Goal: Task Accomplishment & Management: Complete application form

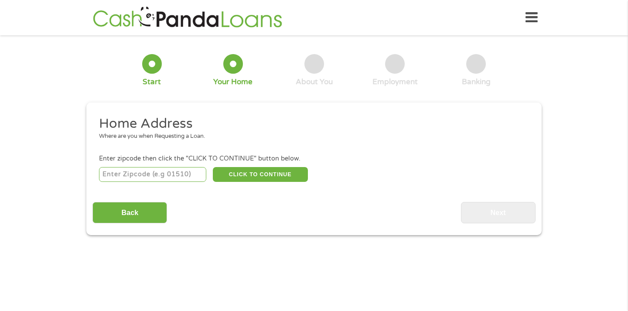
click at [181, 179] on input "number" at bounding box center [153, 174] width 108 height 15
type input "74105"
click at [283, 174] on button "CLICK TO CONTINUE" at bounding box center [260, 174] width 95 height 15
type input "74105"
type input "Tulsa"
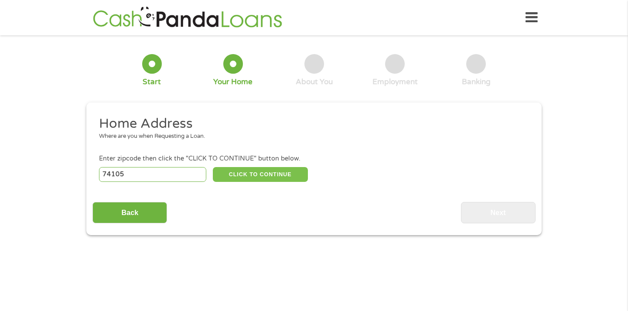
select select "[US_STATE]"
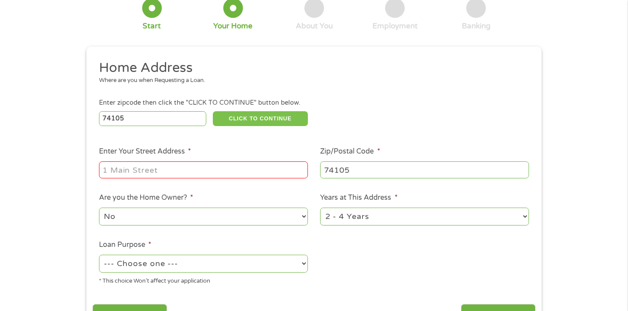
scroll to position [57, 0]
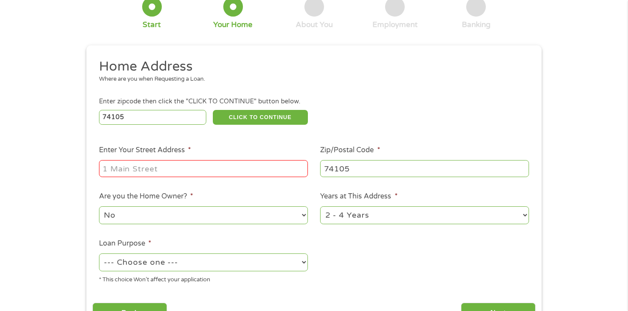
click at [195, 164] on input "Enter Your Street Address *" at bounding box center [203, 168] width 209 height 17
type input "[STREET_ADDRESS]"
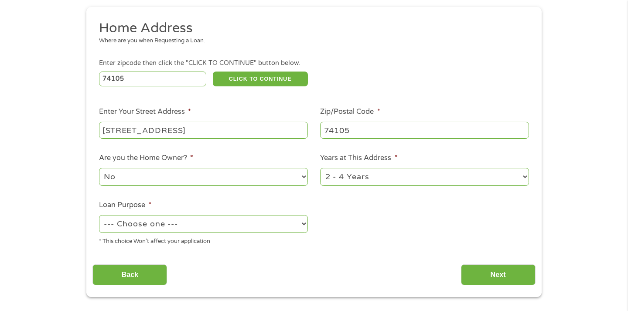
scroll to position [98, 0]
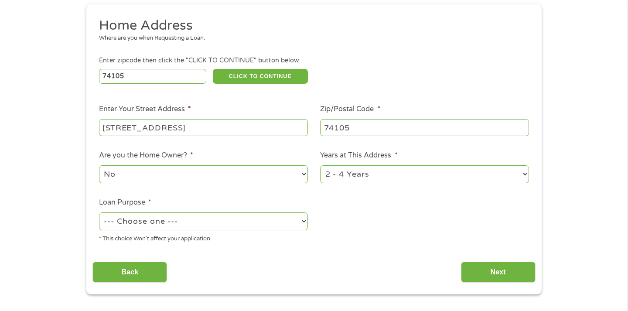
click at [373, 175] on select "1 Year or less 1 - 2 Years 2 - 4 Years Over 4 Years" at bounding box center [424, 174] width 209 height 18
select select "12months"
click at [320, 166] on select "1 Year or less 1 - 2 Years 2 - 4 Years Over 4 Years" at bounding box center [424, 174] width 209 height 18
click at [222, 217] on select "--- Choose one --- Pay Bills Debt Consolidation Home Improvement Major Purchase…" at bounding box center [203, 221] width 209 height 18
select select "shorttermcash"
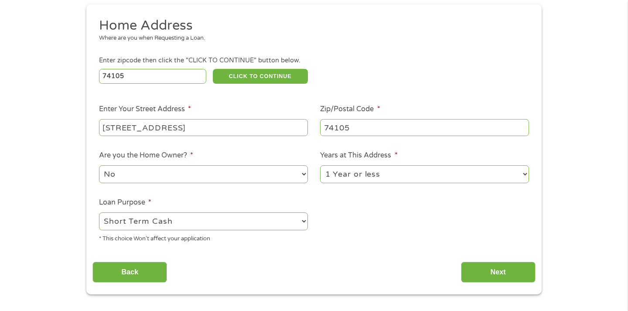
click at [99, 213] on select "--- Choose one --- Pay Bills Debt Consolidation Home Improvement Major Purchase…" at bounding box center [203, 221] width 209 height 18
click at [495, 271] on input "Next" at bounding box center [498, 272] width 75 height 21
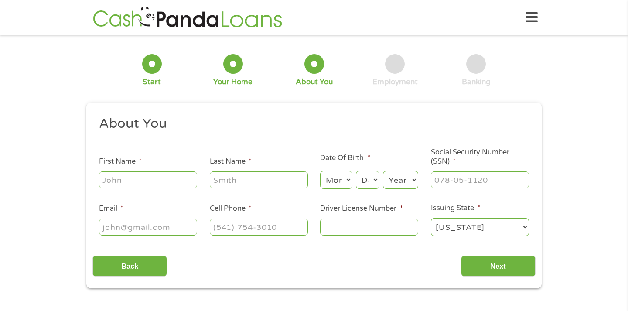
scroll to position [0, 0]
click at [158, 184] on input "First Name *" at bounding box center [148, 179] width 98 height 17
type input "[PERSON_NAME]"
type input "[EMAIL_ADDRESS][DOMAIN_NAME]"
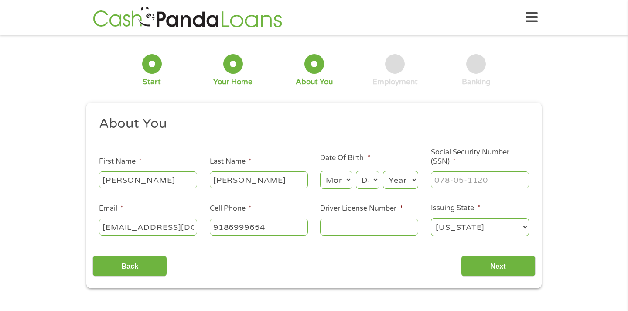
type input "[PHONE_NUMBER]"
click at [339, 177] on select "Month 1 2 3 4 5 6 7 8 9 10 11 12" at bounding box center [336, 180] width 32 height 18
select select "7"
click at [320, 171] on select "Month 1 2 3 4 5 6 7 8 9 10 11 12" at bounding box center [336, 180] width 32 height 18
click at [364, 182] on select "Day 1 2 3 4 5 6 7 8 9 10 11 12 13 14 15 16 17 18 19 20 21 22 23 24 25 26 27 28 …" at bounding box center [368, 180] width 24 height 18
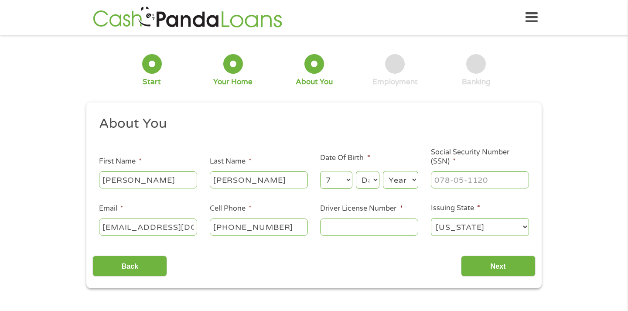
select select "31"
click at [356, 171] on select "Day 1 2 3 4 5 6 7 8 9 10 11 12 13 14 15 16 17 18 19 20 21 22 23 24 25 26 27 28 …" at bounding box center [368, 180] width 24 height 18
click at [390, 183] on select "Year [DATE] 2006 2005 2004 2003 2002 2001 2000 1999 1998 1997 1996 1995 1994 19…" at bounding box center [400, 180] width 35 height 18
select select "1996"
click at [383, 171] on select "Year [DATE] 2006 2005 2004 2003 2002 2001 2000 1999 1998 1997 1996 1995 1994 19…" at bounding box center [400, 180] width 35 height 18
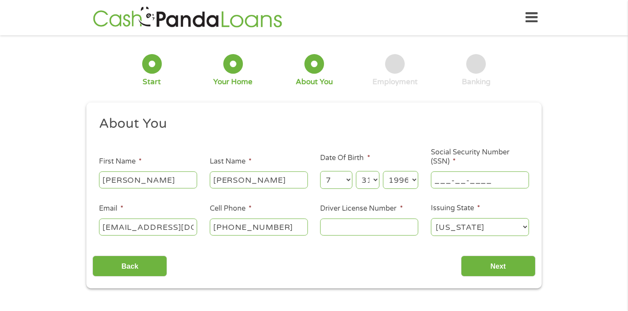
click at [457, 179] on input "___-__-____" at bounding box center [480, 179] width 98 height 17
type input "447-11-3760"
click at [381, 233] on input "Driver License Number *" at bounding box center [369, 226] width 98 height 17
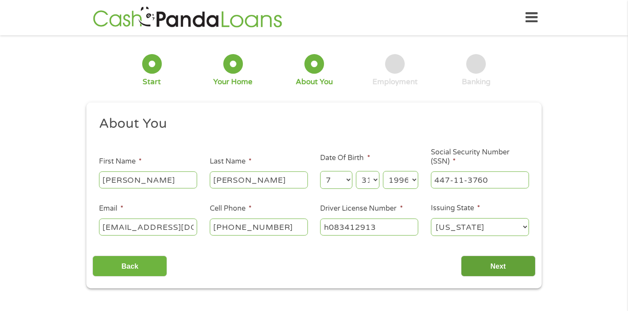
type input "h083412913"
click at [513, 269] on input "Next" at bounding box center [498, 265] width 75 height 21
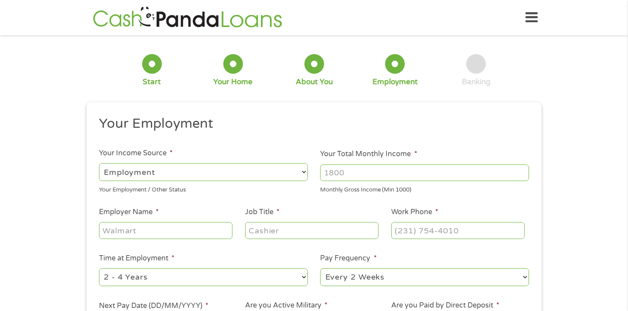
click at [355, 177] on input "Your Total Monthly Income *" at bounding box center [424, 172] width 209 height 17
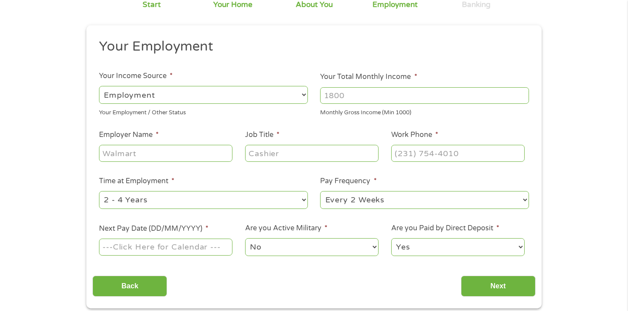
scroll to position [82, 0]
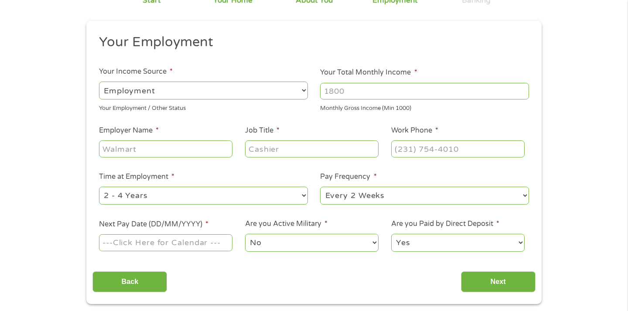
click at [355, 88] on input "Your Total Monthly Income *" at bounding box center [424, 91] width 209 height 17
type input "3000"
click at [127, 150] on input "Employer Name *" at bounding box center [165, 148] width 133 height 17
type input "doordash"
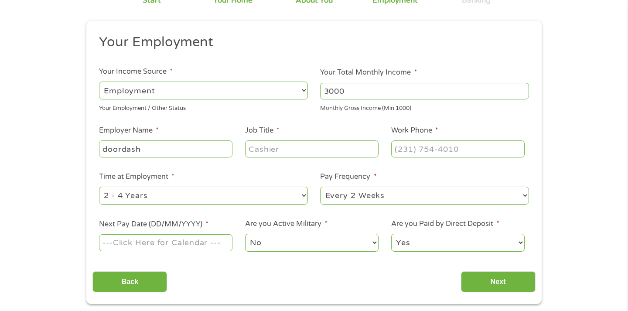
click at [258, 147] on input "Job Title *" at bounding box center [311, 148] width 133 height 17
type input "dasher"
type input "(___) ___-____"
click at [429, 153] on input "(___) ___-____" at bounding box center [457, 148] width 133 height 17
type input "(___) ___-____"
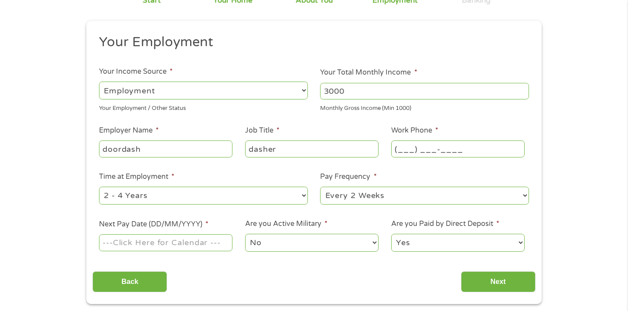
click at [400, 144] on input "(___) ___-____" at bounding box center [457, 148] width 133 height 17
type input "(855) ___-____"
type input "(855) 431-____"
type input "[PHONE_NUMBER]"
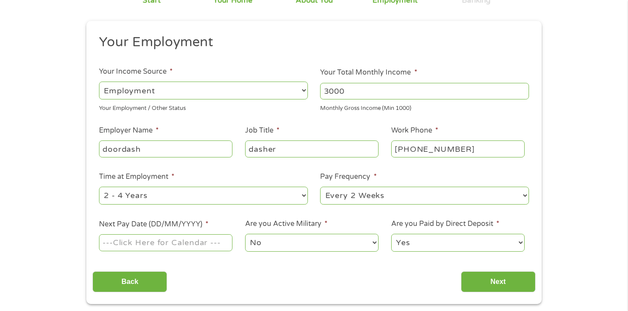
click at [180, 187] on div "--- Choose one --- 1 Year or less 1 - 2 Years 2 - 4 Years Over 4 Years" at bounding box center [203, 195] width 209 height 21
click at [177, 191] on select "--- Choose one --- 1 Year or less 1 - 2 Years 2 - 4 Years Over 4 Years" at bounding box center [203, 196] width 209 height 18
select select "12months"
click at [99, 187] on select "--- Choose one --- 1 Year or less 1 - 2 Years 2 - 4 Years Over 4 Years" at bounding box center [203, 196] width 209 height 18
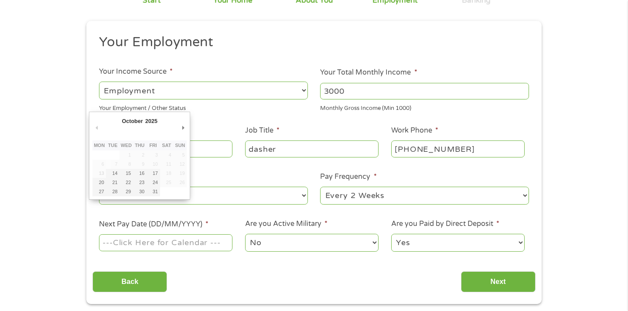
click at [177, 249] on input "Next Pay Date (DD/MM/YYYY) *" at bounding box center [165, 242] width 133 height 17
type input "[DATE]"
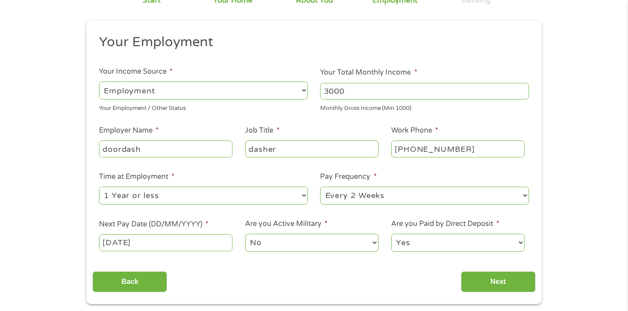
click at [274, 248] on select "No Yes" at bounding box center [311, 243] width 133 height 18
click at [428, 246] on select "Yes No" at bounding box center [457, 243] width 133 height 18
select select "0"
click at [391, 234] on select "Yes No" at bounding box center [457, 243] width 133 height 18
click at [482, 287] on input "Next" at bounding box center [498, 281] width 75 height 21
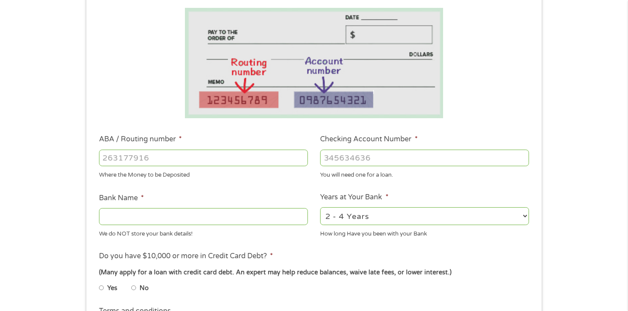
scroll to position [146, 0]
click at [248, 160] on input "ABA / Routing number *" at bounding box center [203, 158] width 209 height 17
click at [159, 160] on input "ABA / Routing number *" at bounding box center [203, 158] width 209 height 17
paste input "2"
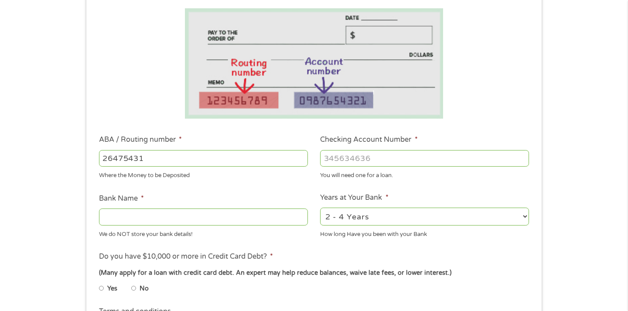
type input "26475431"
click at [343, 159] on input "Checking Account Number *" at bounding box center [424, 158] width 209 height 17
type input "082900872"
click at [210, 218] on input "Bank Name *" at bounding box center [203, 216] width 209 height 17
type input "arvest"
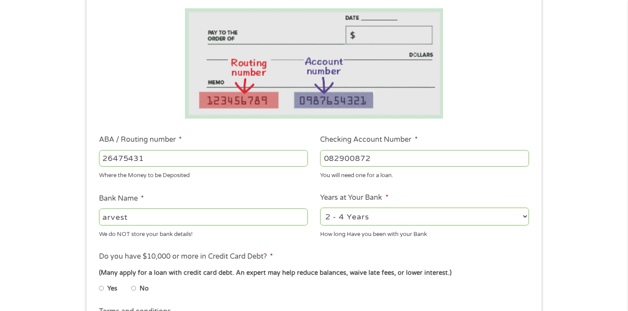
click at [357, 223] on select "2 - 4 Years 6 - 12 Months 1 - 2 Years Over 4 Years" at bounding box center [424, 217] width 209 height 18
select select "60months"
click at [320, 208] on select "2 - 4 Years 6 - 12 Months 1 - 2 Years Over 4 Years" at bounding box center [424, 217] width 209 height 18
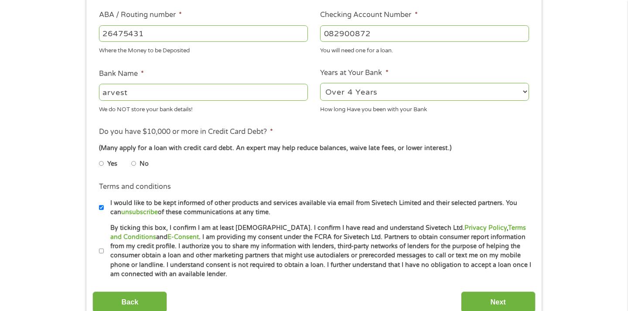
scroll to position [273, 0]
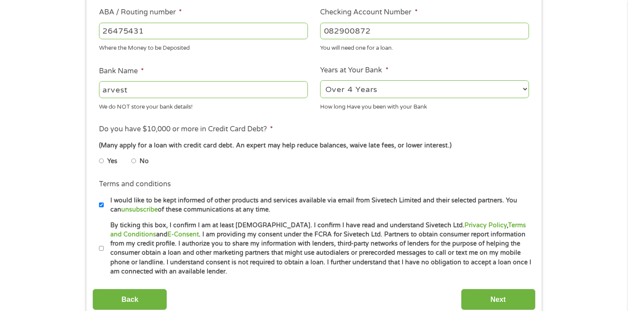
click at [131, 162] on li "Yes" at bounding box center [115, 161] width 32 height 17
click at [136, 161] on input "No" at bounding box center [133, 161] width 5 height 14
radio input "true"
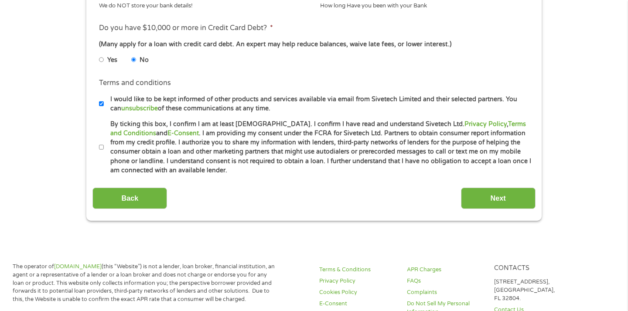
scroll to position [378, 0]
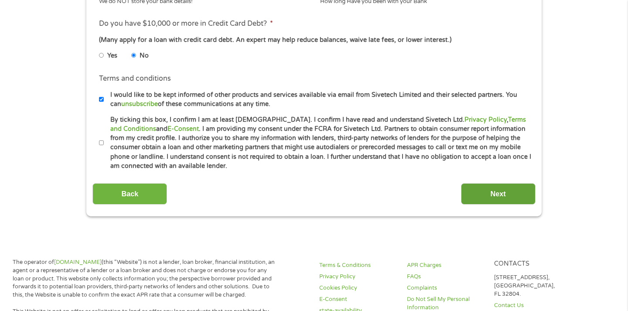
click at [522, 190] on input "Next" at bounding box center [498, 193] width 75 height 21
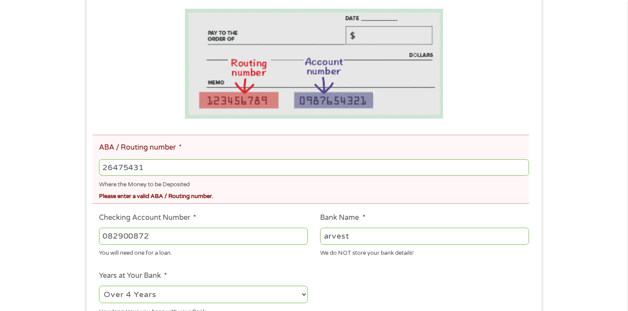
scroll to position [178, 0]
click at [153, 238] on input "082900872" at bounding box center [203, 235] width 209 height 17
click at [149, 166] on input "26475431" at bounding box center [314, 167] width 430 height 17
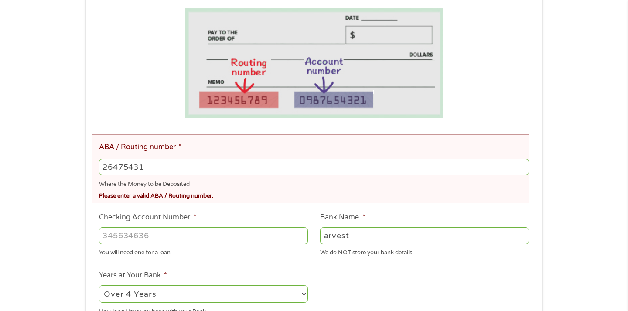
click at [149, 166] on input "26475431" at bounding box center [314, 167] width 430 height 17
type input "082900872"
type input "ARVEST BANKFAYETTEVILLE"
type input "082900872"
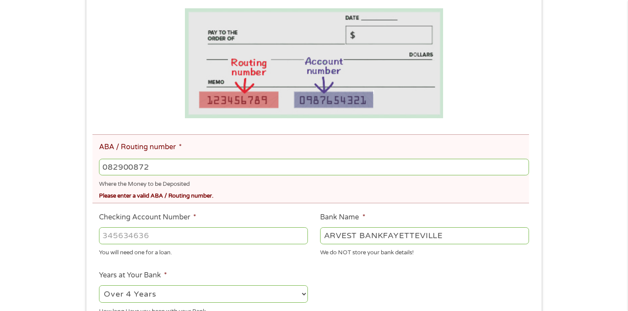
click at [160, 243] on input "Checking Account Number *" at bounding box center [203, 235] width 209 height 17
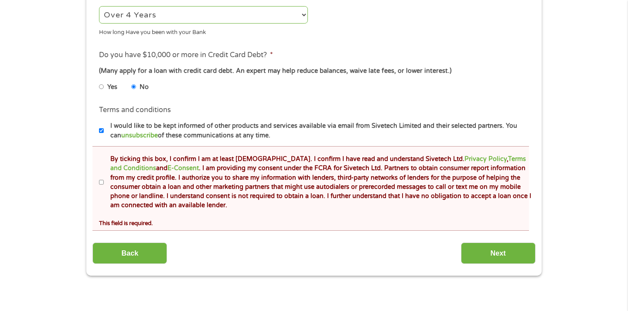
scroll to position [462, 0]
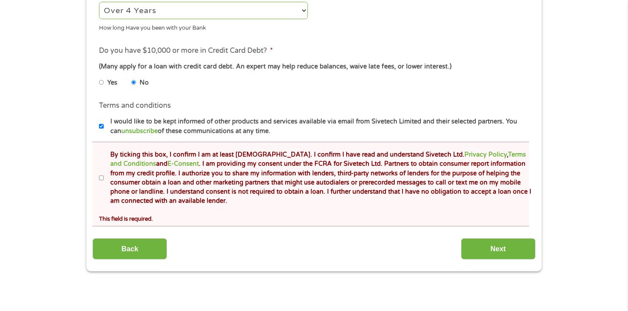
type input "26475431"
click at [109, 179] on label "By ticking this box, I confirm I am at least [DEMOGRAPHIC_DATA]. I confirm I ha…" at bounding box center [318, 178] width 428 height 56
click at [104, 179] on input "By ticking this box, I confirm I am at least [DEMOGRAPHIC_DATA]. I confirm I ha…" at bounding box center [101, 178] width 5 height 14
checkbox input "true"
click at [501, 250] on input "Next" at bounding box center [498, 248] width 75 height 21
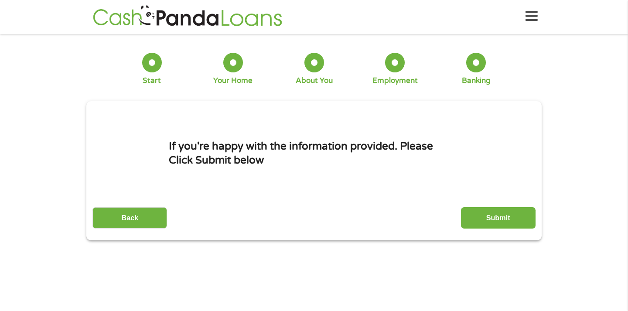
scroll to position [0, 0]
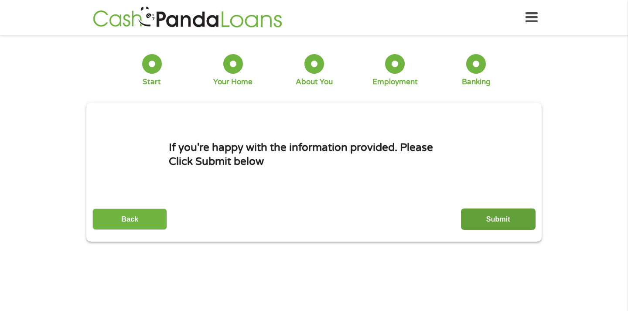
click at [501, 214] on input "Submit" at bounding box center [498, 218] width 75 height 21
